Goal: Task Accomplishment & Management: Use online tool/utility

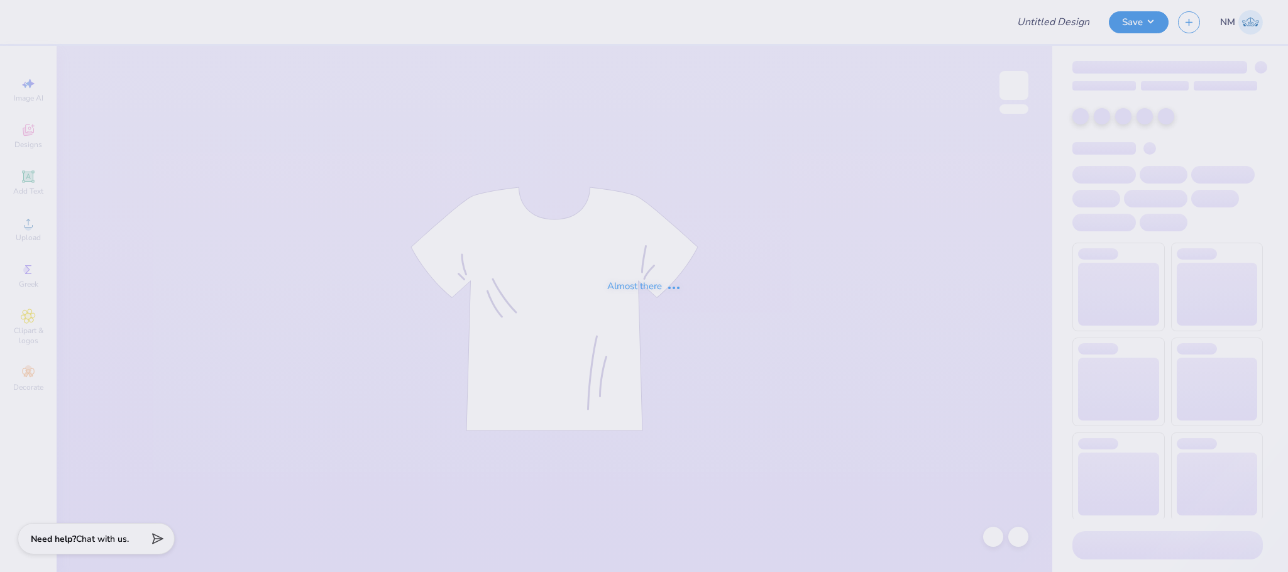
type input "Design 1"
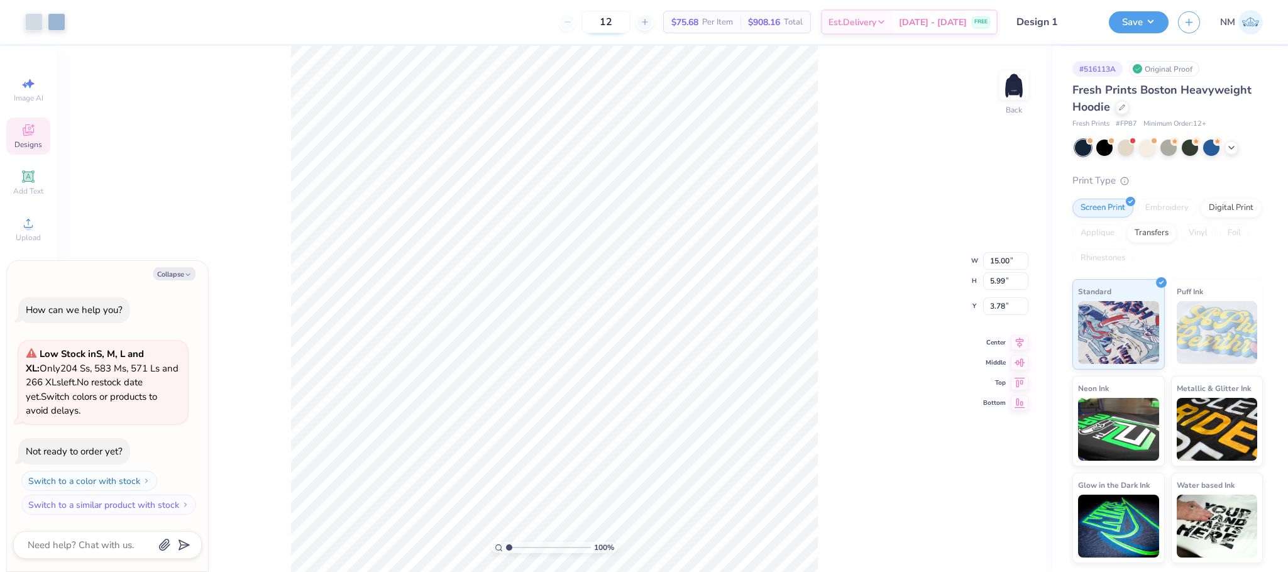
type textarea "x"
type input "6.25"
type textarea "x"
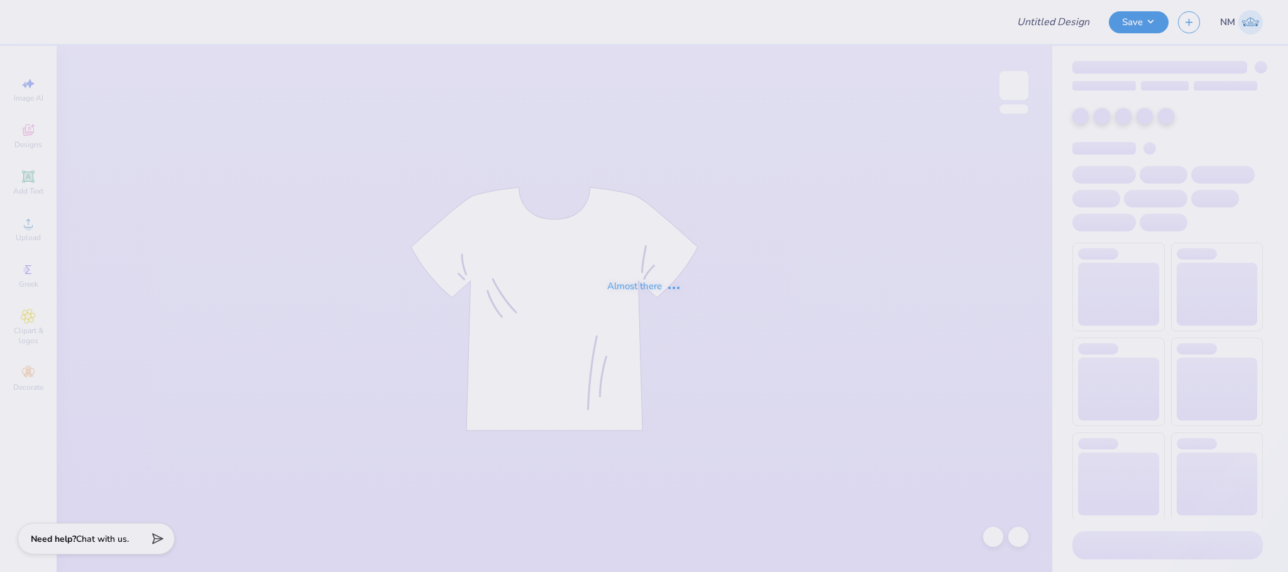
type input "Theta Pi"
type input "130"
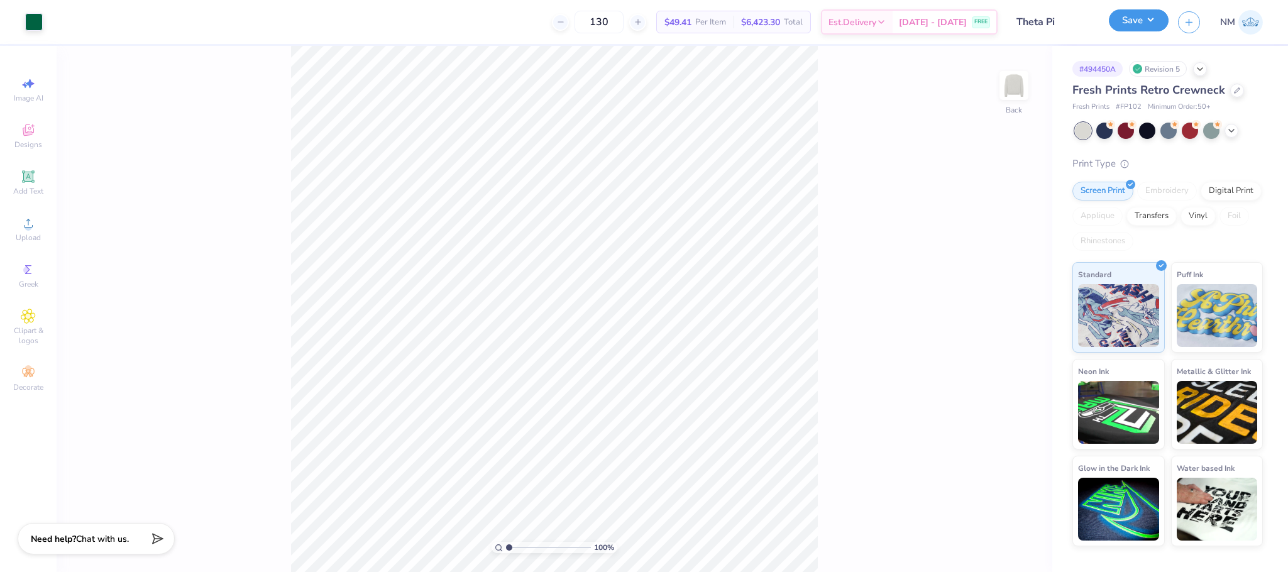
click at [1139, 21] on button "Save" at bounding box center [1139, 20] width 60 height 22
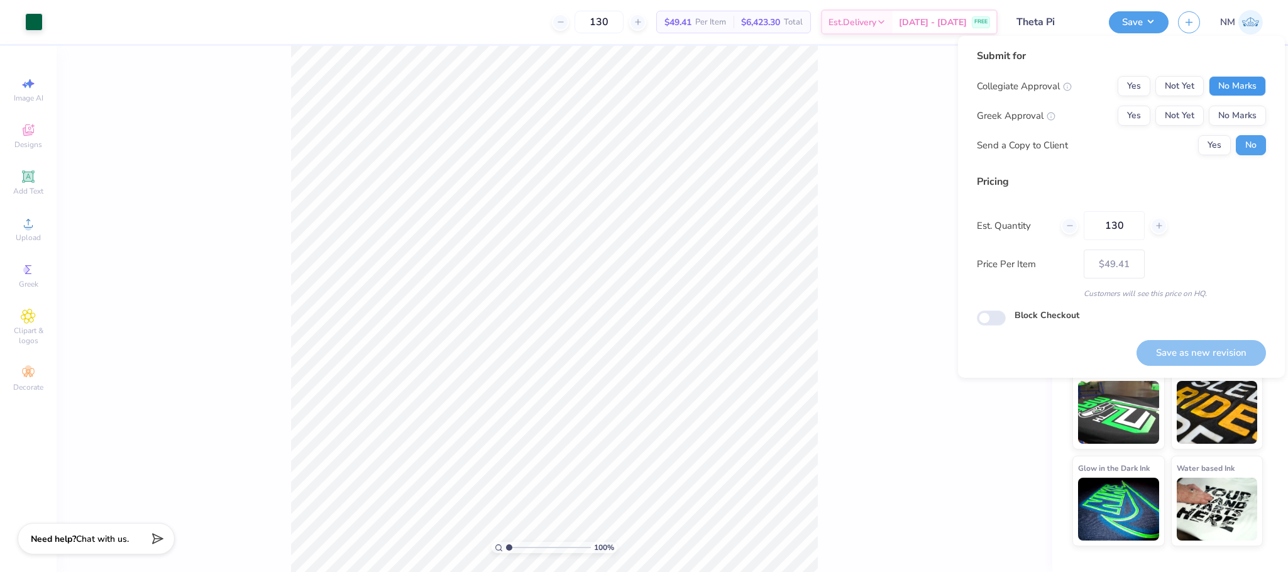
click at [1243, 86] on button "No Marks" at bounding box center [1237, 86] width 57 height 20
click at [1244, 114] on button "No Marks" at bounding box center [1237, 116] width 57 height 20
click at [1189, 349] on button "Save as new revision" at bounding box center [1202, 353] width 130 height 26
type input "$49.41"
